Goal: Task Accomplishment & Management: Use online tool/utility

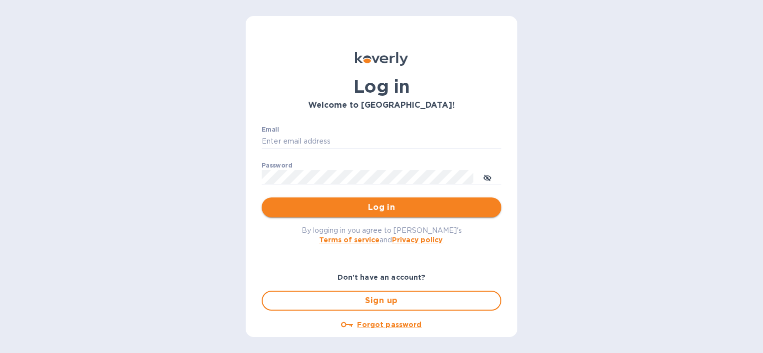
type input "[PERSON_NAME][EMAIL_ADDRESS][PERSON_NAME][DOMAIN_NAME]"
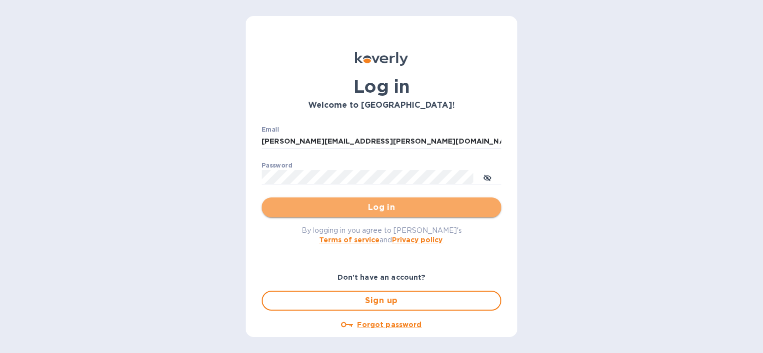
click at [385, 206] on span "Log in" at bounding box center [381, 208] width 224 height 12
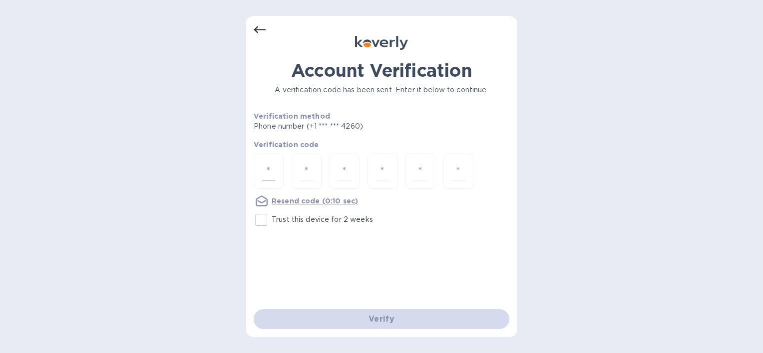
click at [262, 172] on input "number" at bounding box center [268, 171] width 13 height 18
type input "2"
type input "4"
type input "3"
type input "8"
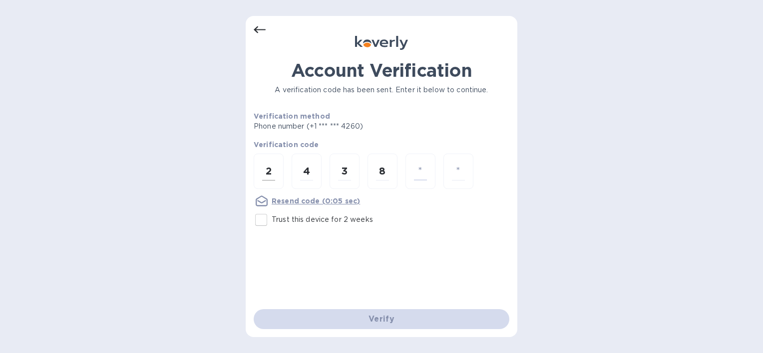
type input "8"
type input "2"
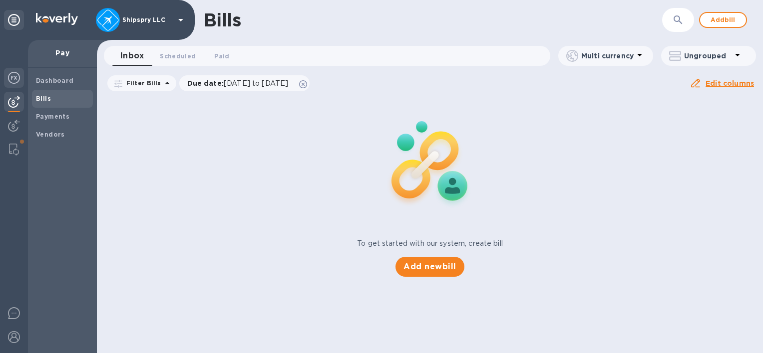
click at [20, 84] on div at bounding box center [14, 79] width 20 height 22
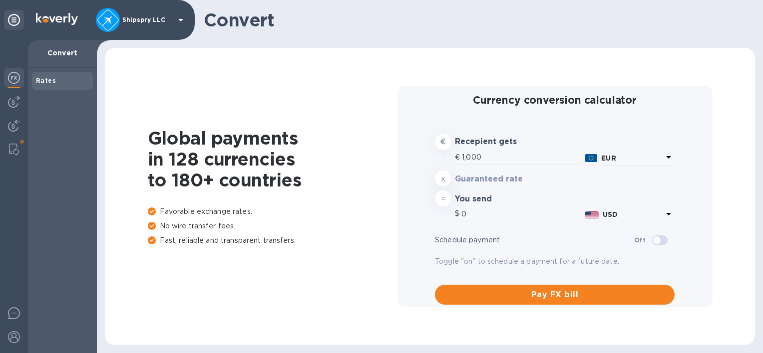
type input "1,171.74"
